Goal: Task Accomplishment & Management: Manage account settings

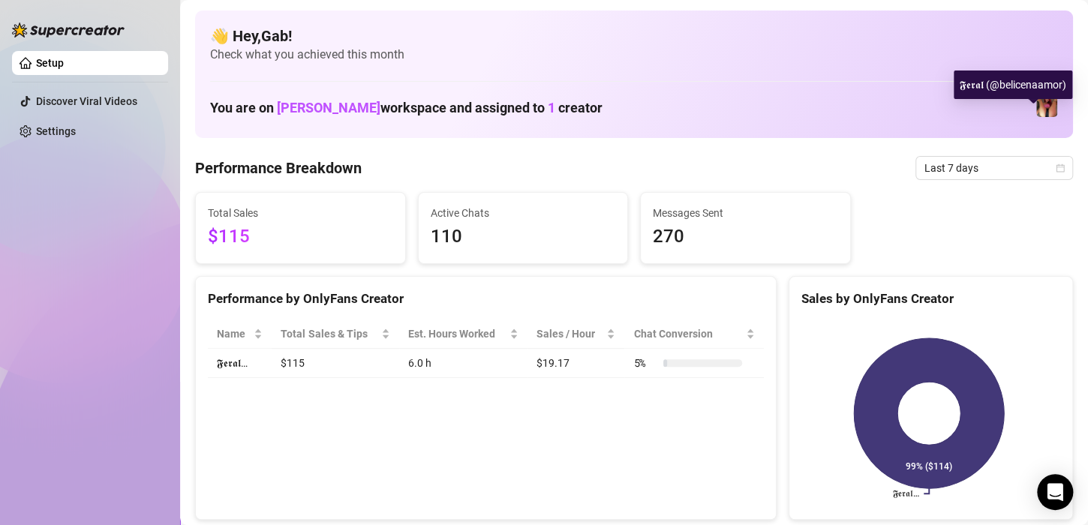
click at [1037, 110] on img at bounding box center [1047, 106] width 21 height 21
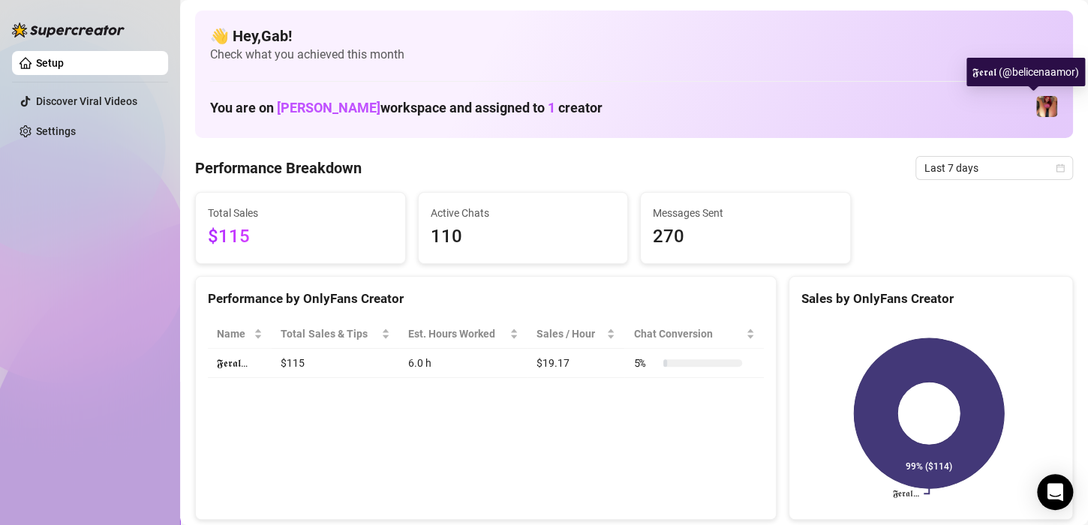
click at [1039, 106] on img at bounding box center [1047, 106] width 21 height 21
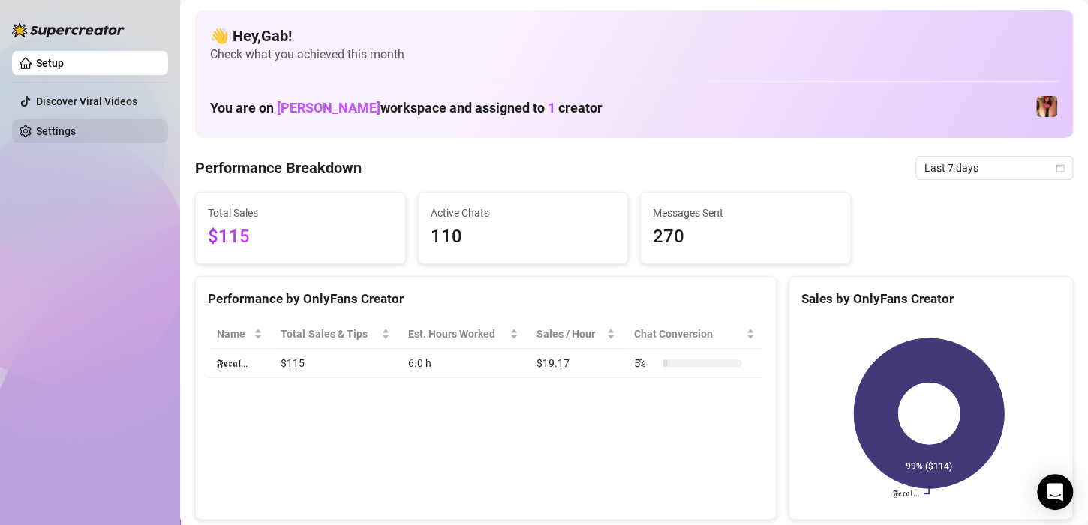
click at [50, 137] on link "Settings" at bounding box center [56, 131] width 40 height 12
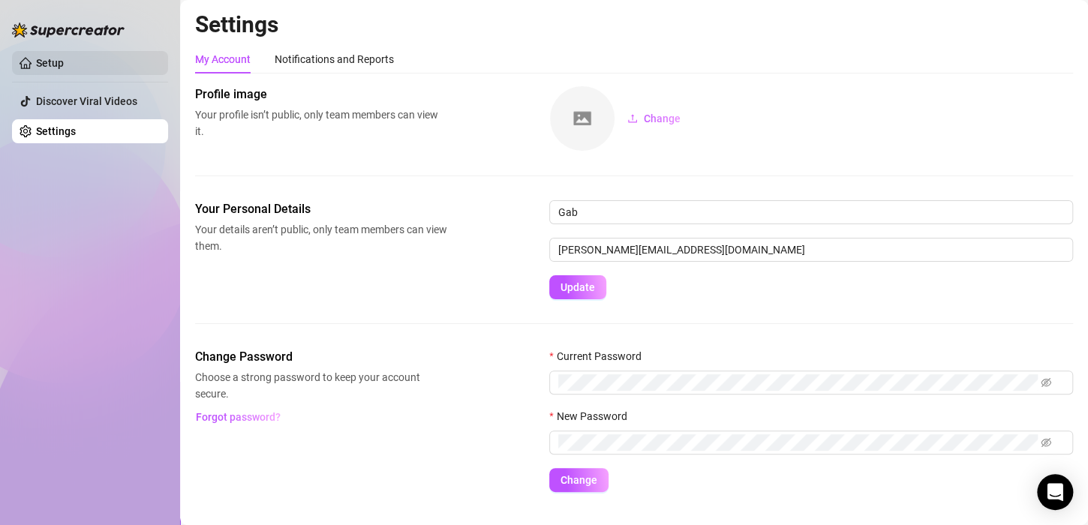
click at [59, 62] on link "Setup" at bounding box center [50, 63] width 28 height 12
